Goal: Transaction & Acquisition: Download file/media

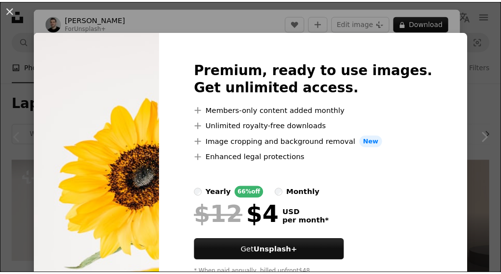
scroll to position [97, 0]
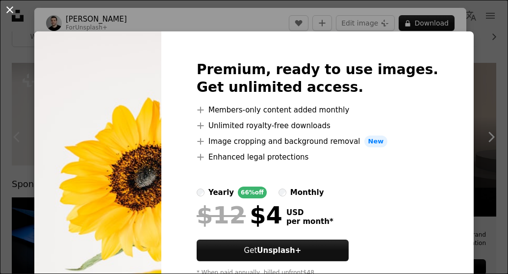
click at [9, 8] on button "An X shape" at bounding box center [10, 10] width 12 height 12
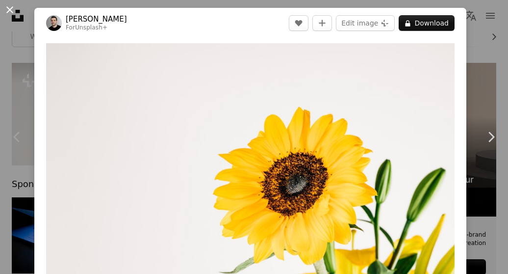
click at [7, 6] on button "An X shape" at bounding box center [10, 10] width 12 height 12
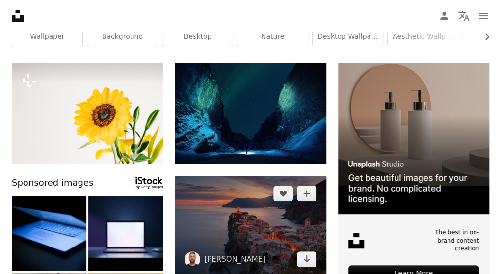
click at [210, 249] on img at bounding box center [250, 226] width 151 height 101
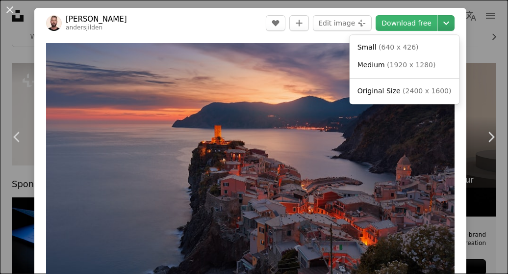
click at [440, 20] on icon "Chevron down" at bounding box center [446, 23] width 16 height 12
click at [380, 63] on span "Medium" at bounding box center [370, 65] width 27 height 8
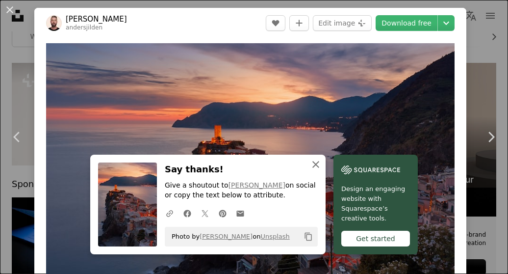
click at [312, 165] on icon "An X shape" at bounding box center [316, 164] width 12 height 12
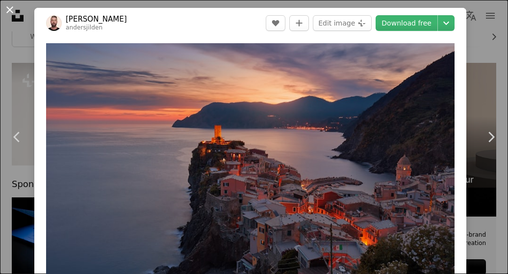
click at [10, 9] on button "An X shape" at bounding box center [10, 10] width 12 height 12
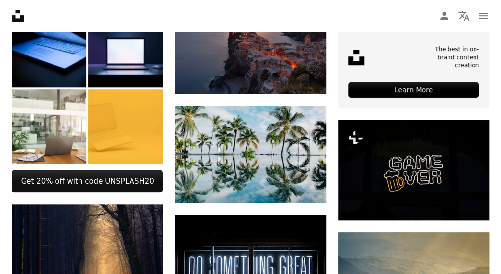
scroll to position [282, 0]
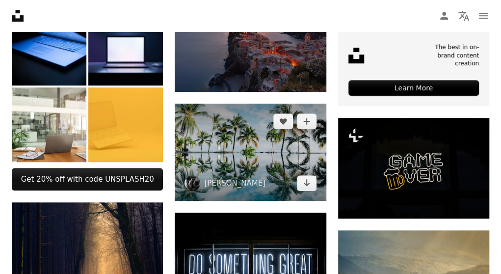
click at [266, 166] on img at bounding box center [250, 152] width 151 height 98
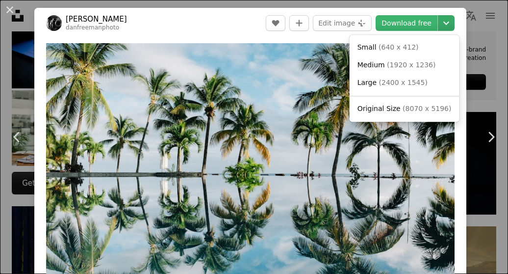
click at [443, 23] on icon "Chevron down" at bounding box center [446, 23] width 16 height 12
click at [406, 68] on span "( 1920 x 1236 )" at bounding box center [411, 65] width 49 height 8
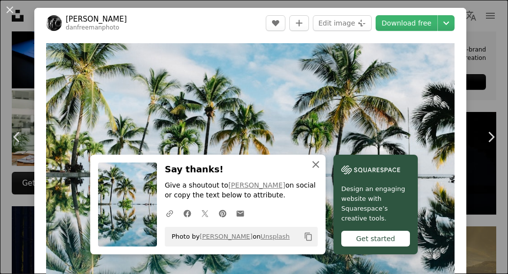
click at [315, 161] on icon "An X shape" at bounding box center [316, 164] width 12 height 12
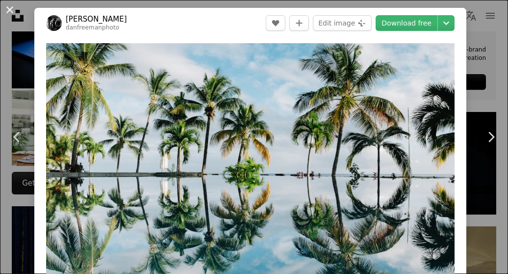
click at [11, 9] on button "An X shape" at bounding box center [10, 10] width 12 height 12
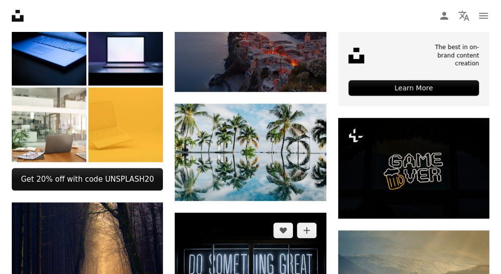
click at [265, 262] on img at bounding box center [250, 262] width 151 height 101
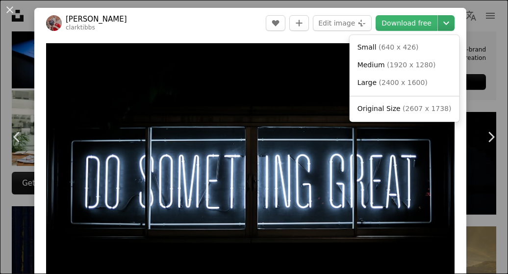
click at [438, 24] on icon "Chevron down" at bounding box center [446, 23] width 16 height 12
click at [412, 59] on link "Medium ( 1920 x 1280 )" at bounding box center [404, 65] width 102 height 18
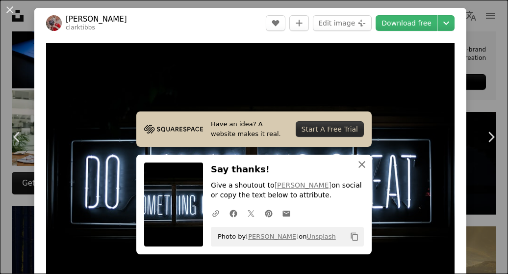
click at [361, 161] on icon "An X shape" at bounding box center [362, 164] width 12 height 12
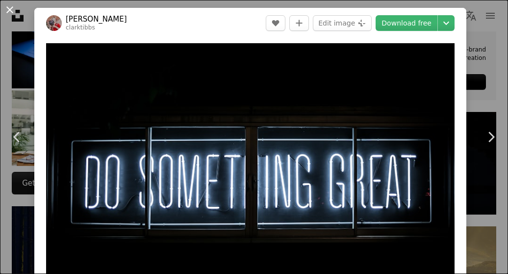
click at [12, 10] on button "An X shape" at bounding box center [10, 10] width 12 height 12
